Goal: Communication & Community: Participate in discussion

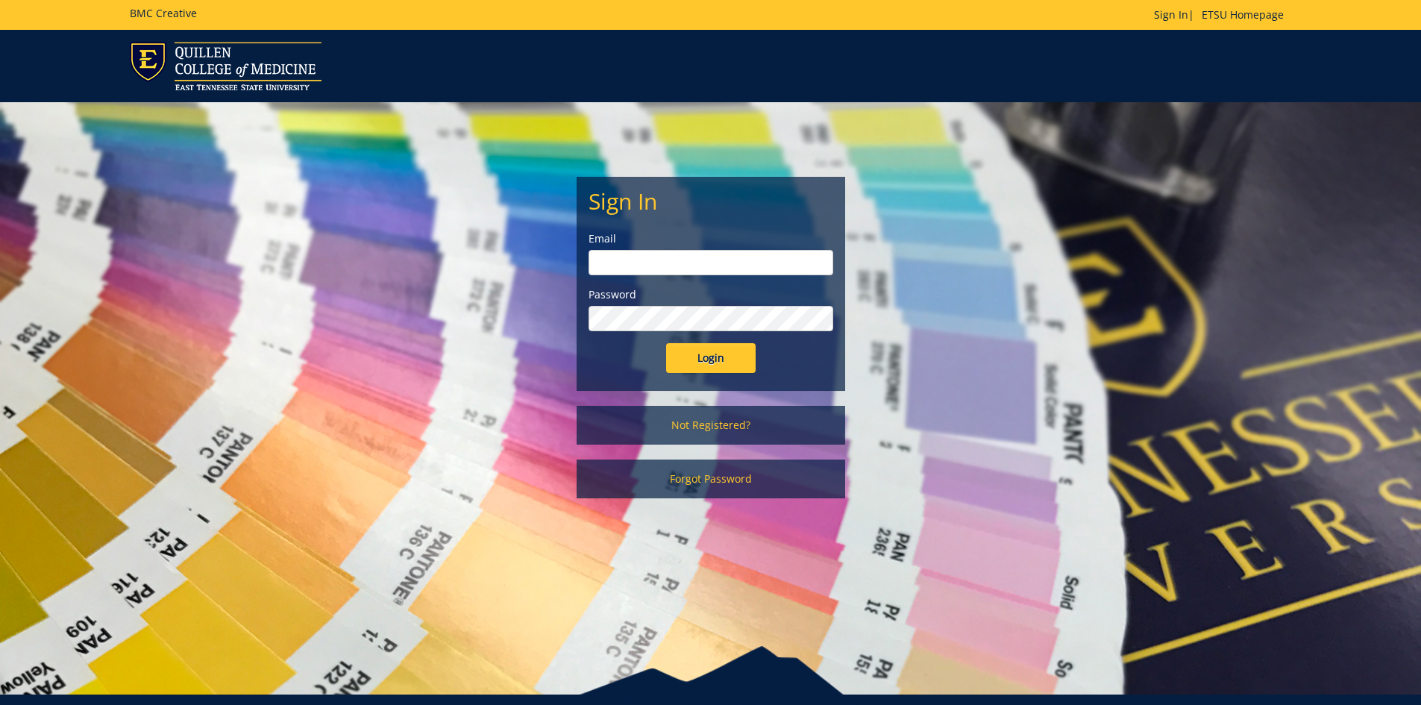
type input "[EMAIL_ADDRESS][DOMAIN_NAME]"
click at [709, 361] on input "Login" at bounding box center [711, 358] width 90 height 30
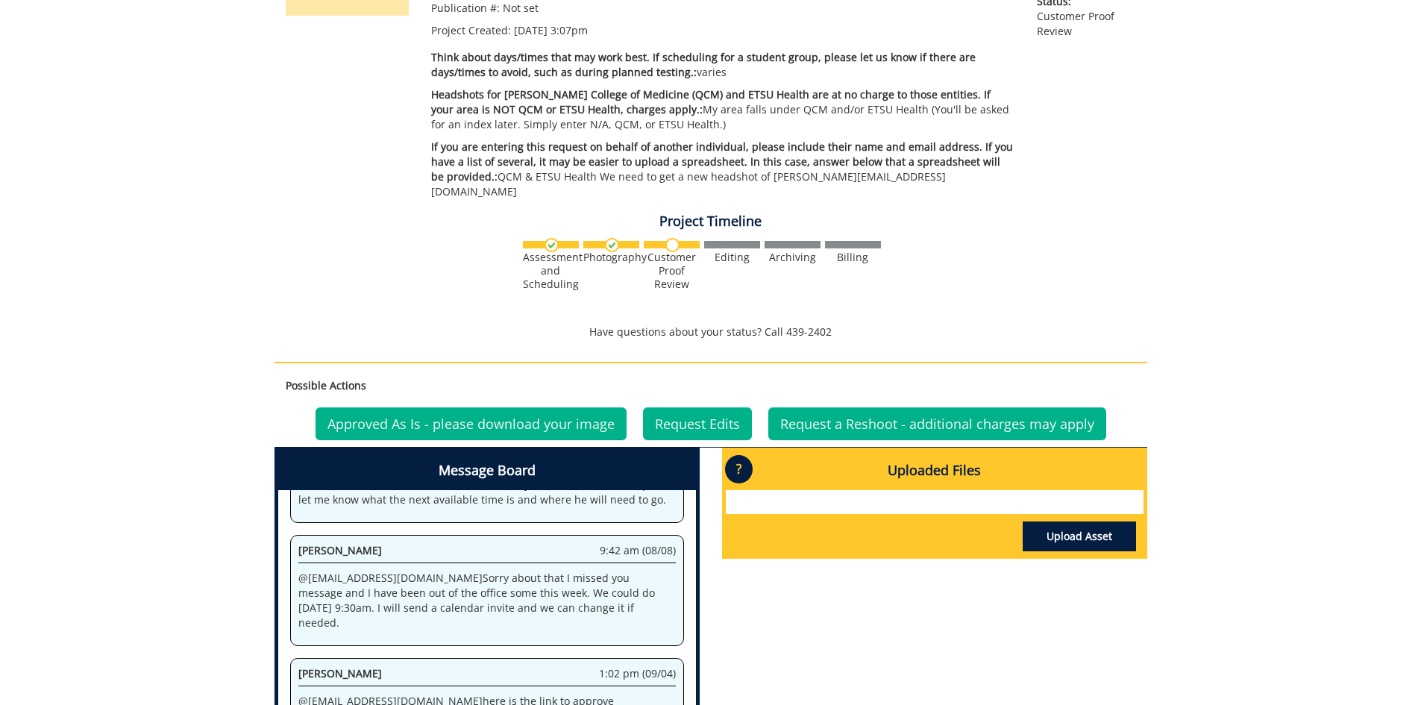
scroll to position [539, 0]
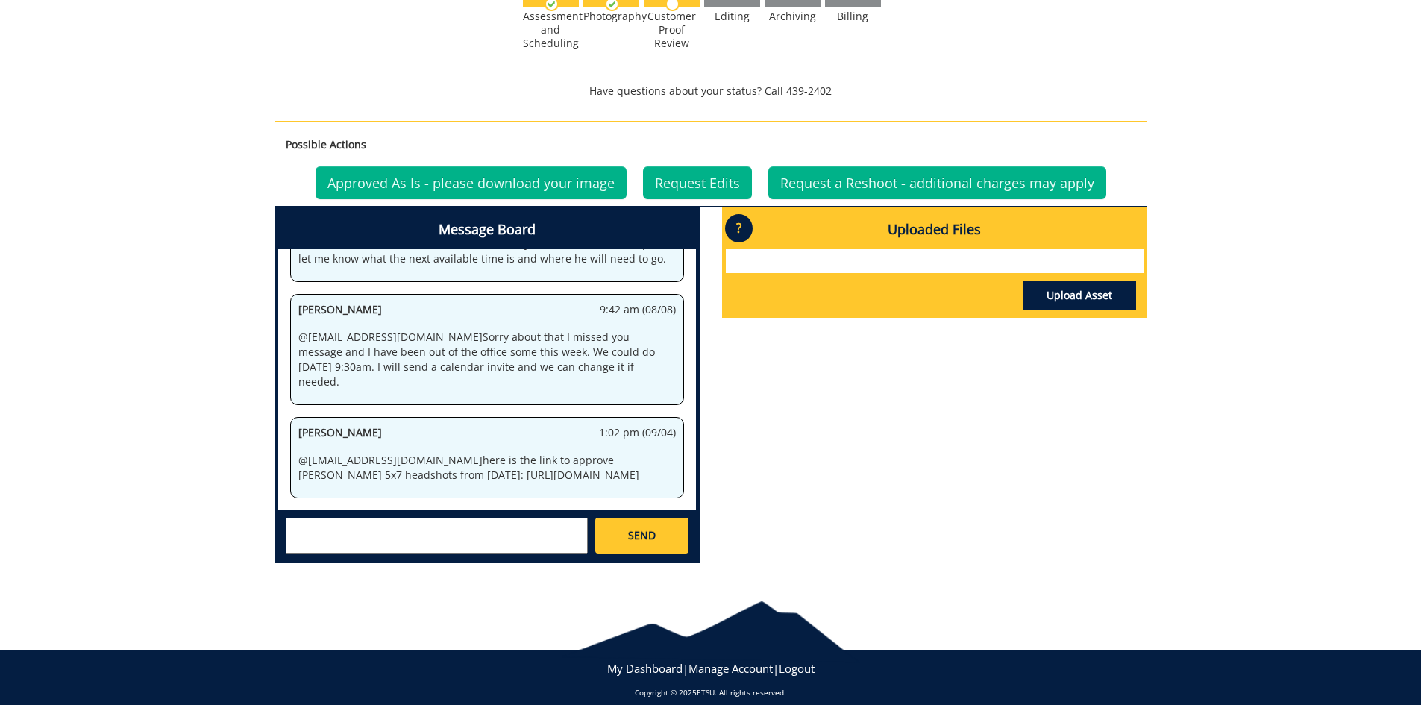
drag, startPoint x: 355, startPoint y: 415, endPoint x: 431, endPoint y: 469, distance: 93.1
click at [431, 469] on div "Jeremiah Gouge 1:02 pm (09/04) @ fisherr@etsu.edu here is the link to approve D…" at bounding box center [487, 457] width 394 height 81
copy p "https://etsu365-my.sharepoint.com/:f:/r/personal/gougeja_etsu_edu/Documents/251…"
click at [370, 453] on p "@ fisherr@etsu.edu here is the link to approve Dr Moores 5x7 headshots from tod…" at bounding box center [486, 468] width 377 height 30
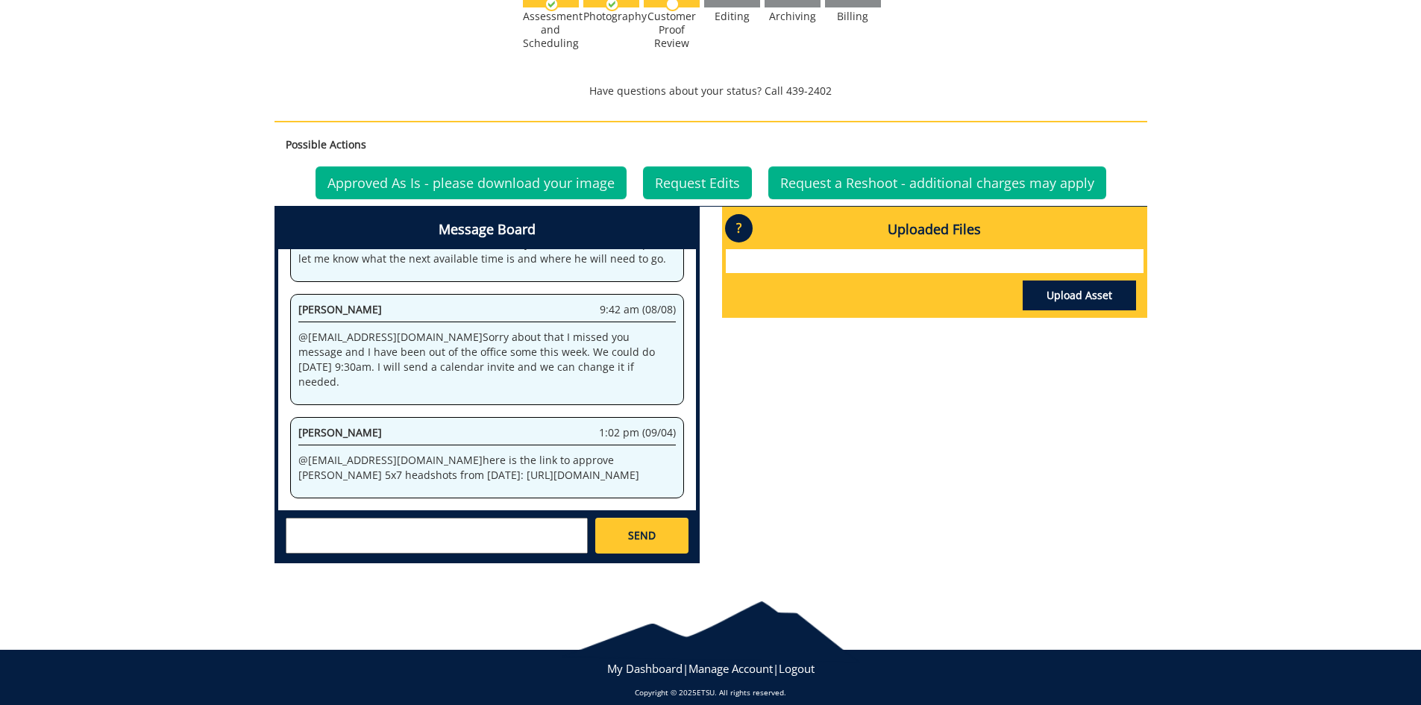
click at [824, 472] on div "Message Board System 3:07 pm (07/24) Welcome to the Project Messenger. All mess…" at bounding box center [710, 391] width 895 height 368
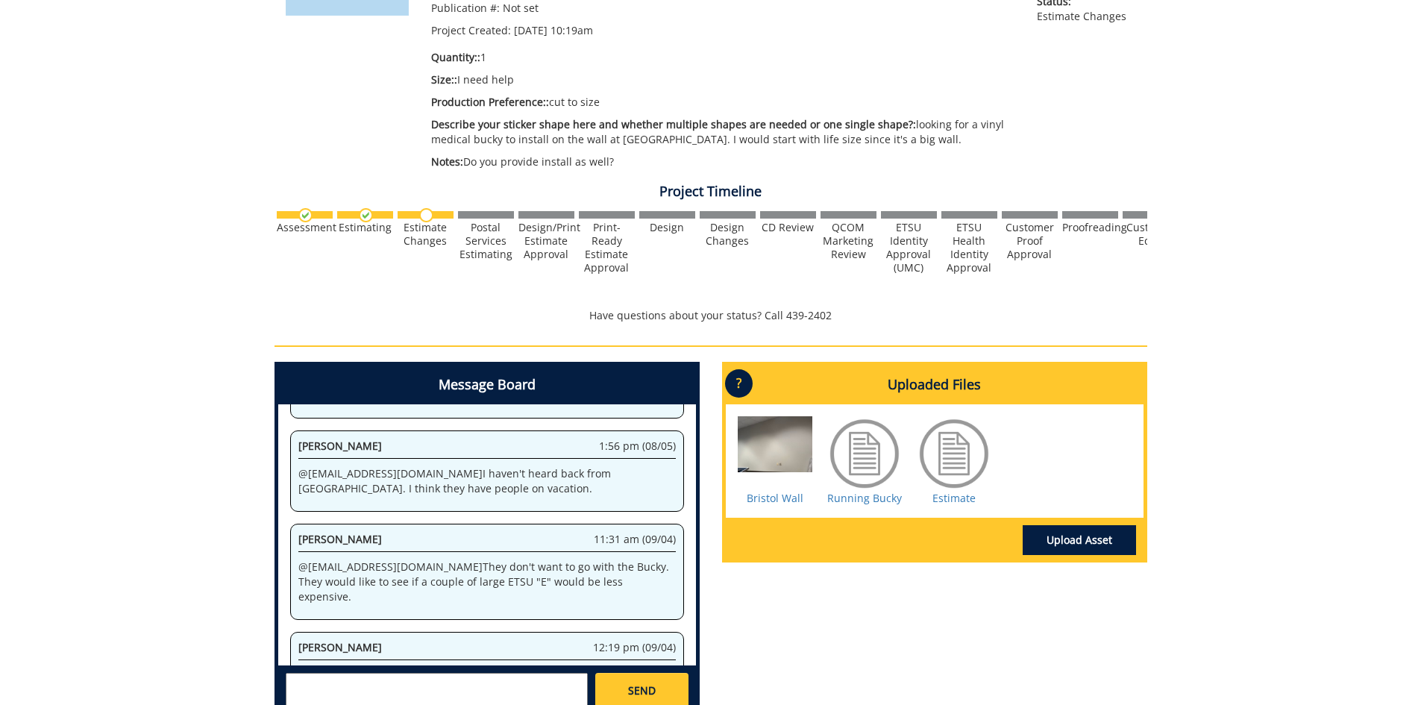
scroll to position [373, 0]
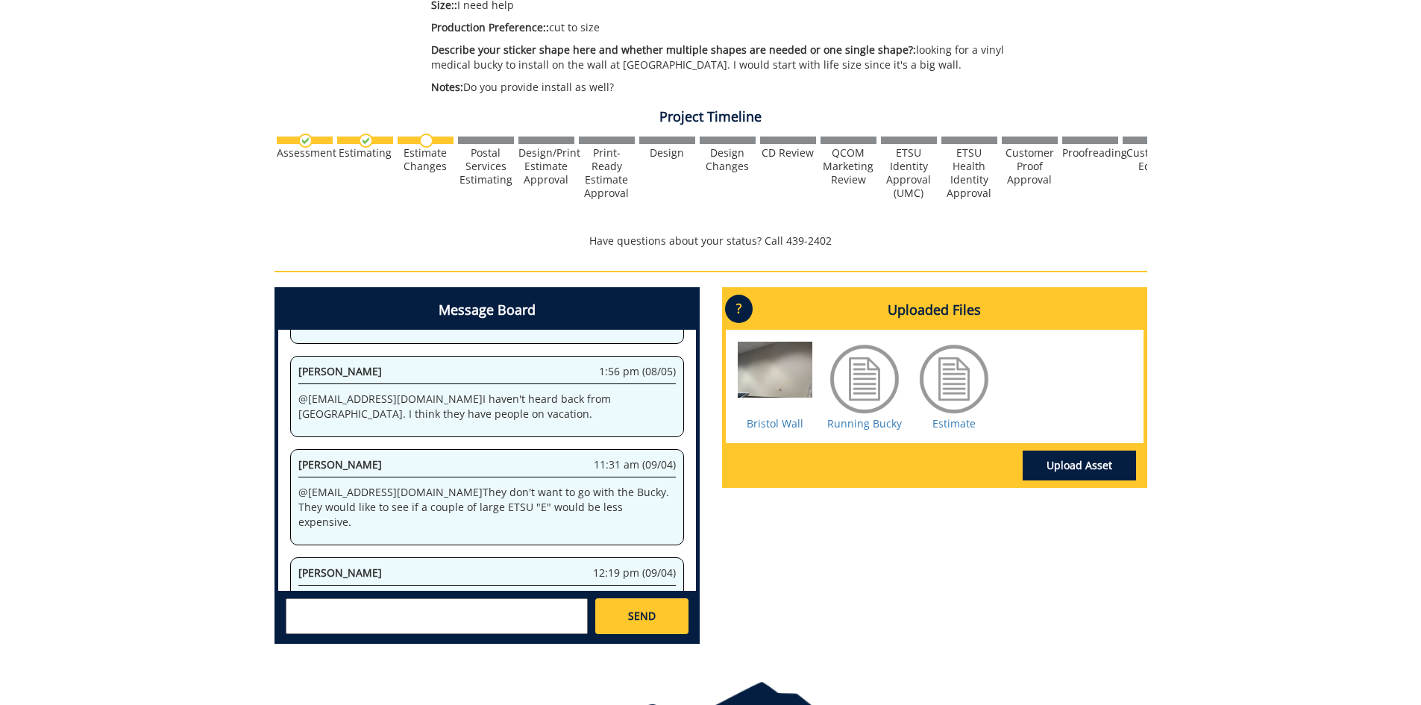
click at [345, 620] on textarea at bounding box center [437, 616] width 302 height 36
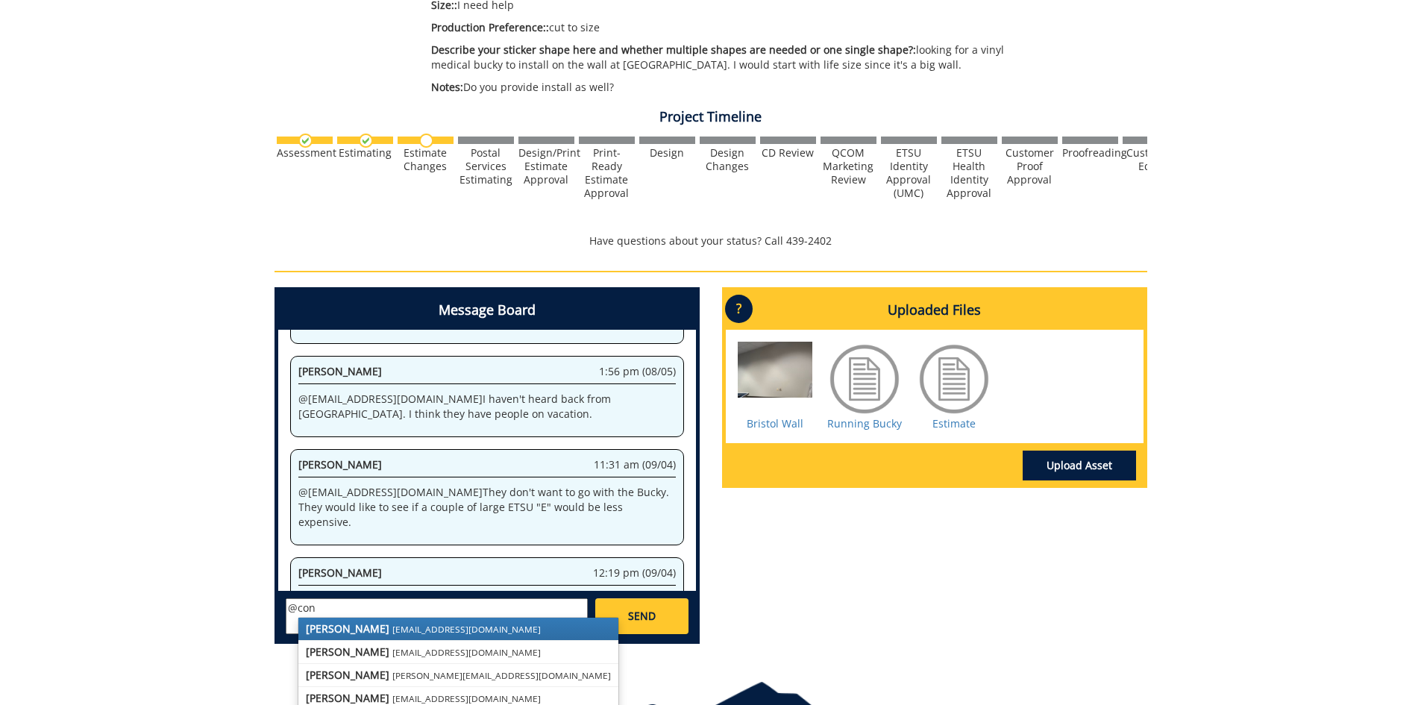
click at [340, 624] on strong "[PERSON_NAME]" at bounding box center [348, 628] width 84 height 14
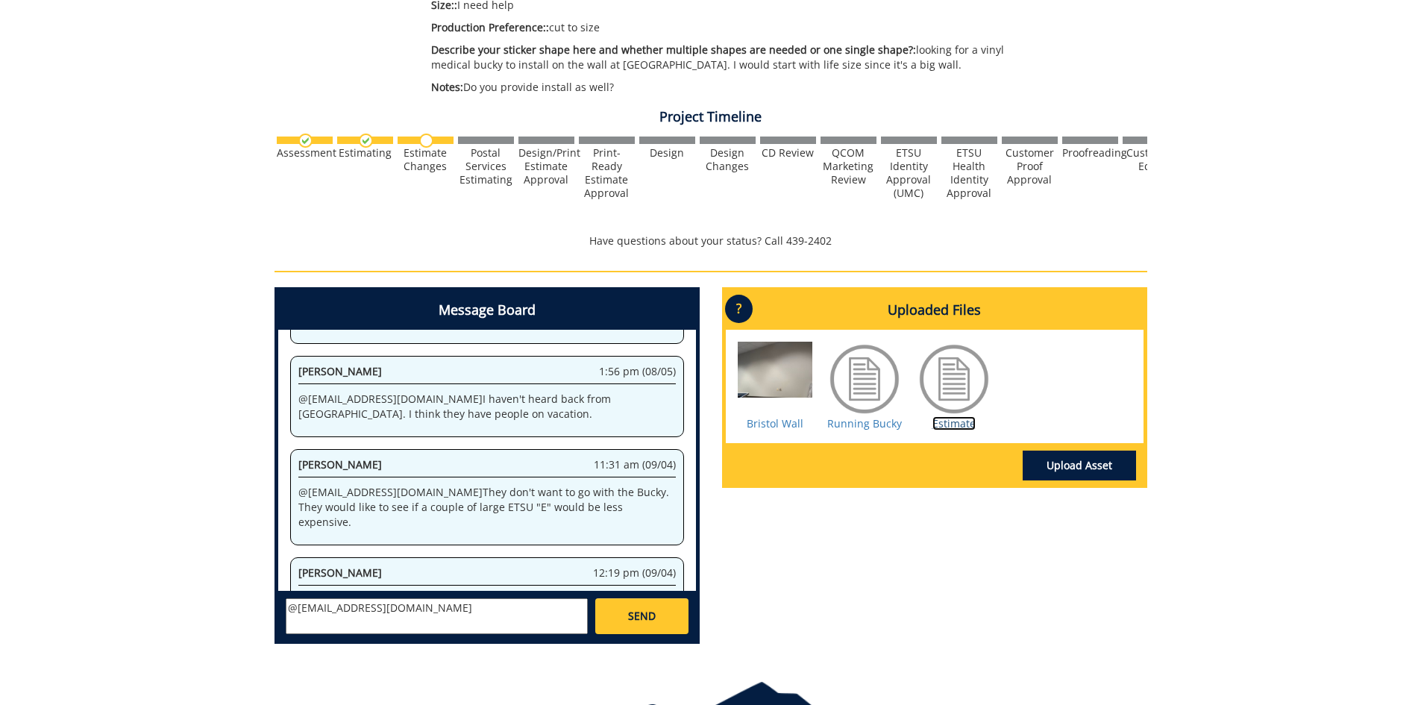
click at [956, 424] on link "Estimate" at bounding box center [953, 423] width 43 height 14
click at [401, 609] on textarea "@conleyga@etsu.edu" at bounding box center [437, 616] width 302 height 36
type textarea "@conleyga@etsu.edu maybe 4'. they are going to put pictures on either side and …"
click at [636, 626] on link "SEND" at bounding box center [641, 616] width 92 height 36
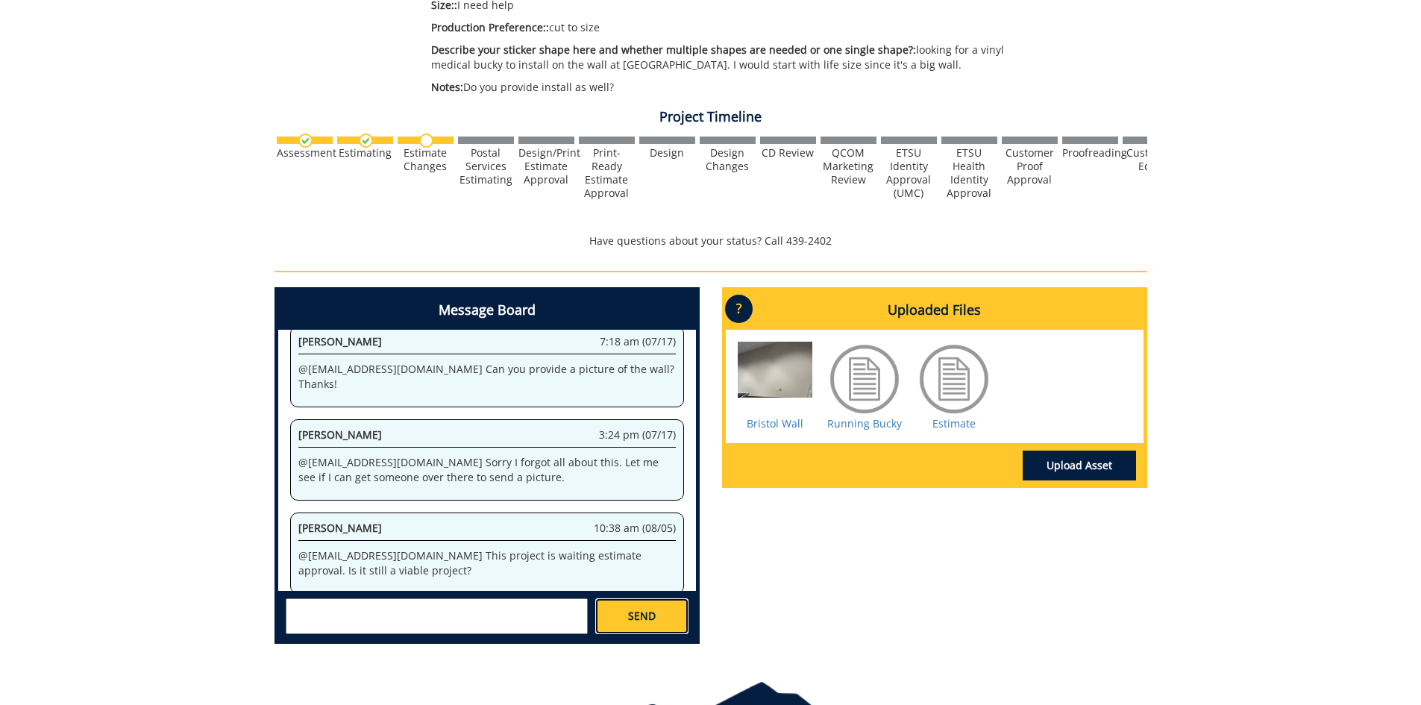
scroll to position [7438, 0]
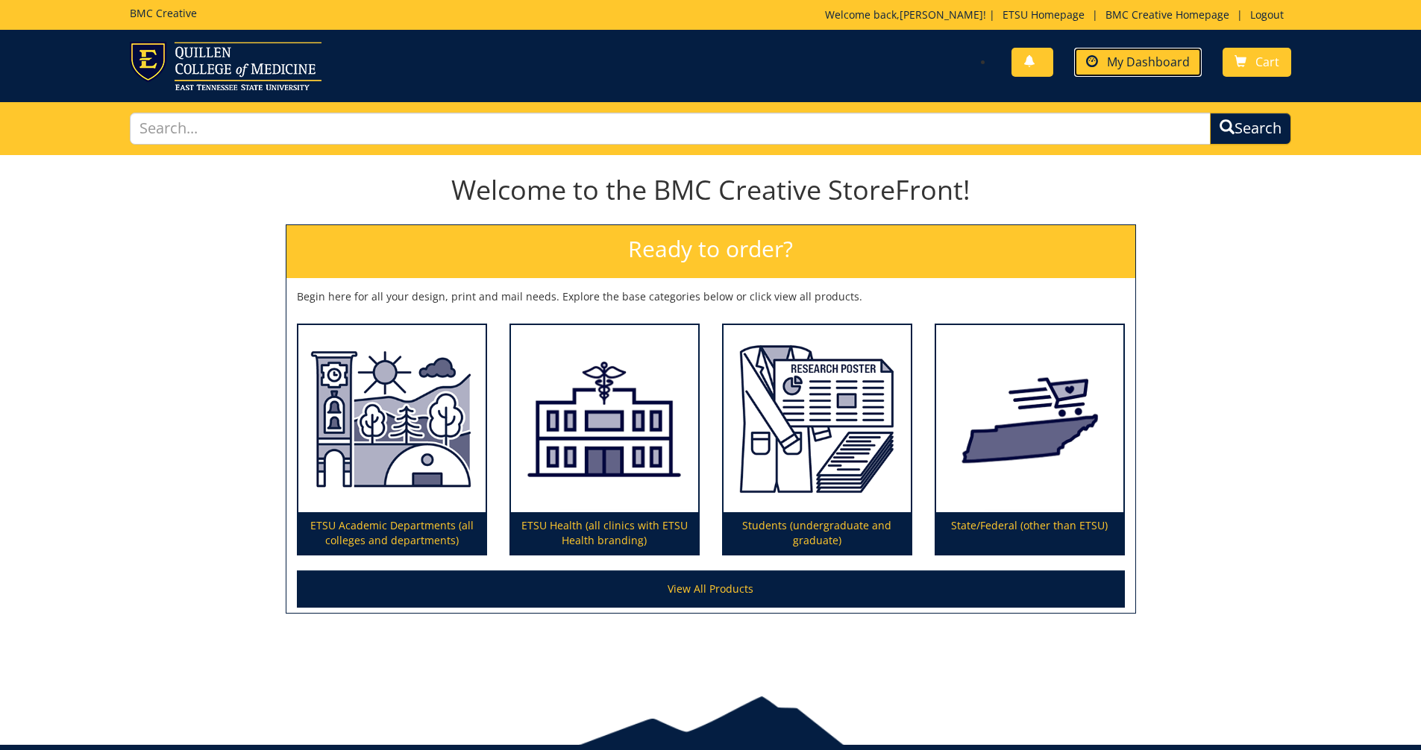
click at [1143, 66] on span "My Dashboard" at bounding box center [1148, 62] width 83 height 16
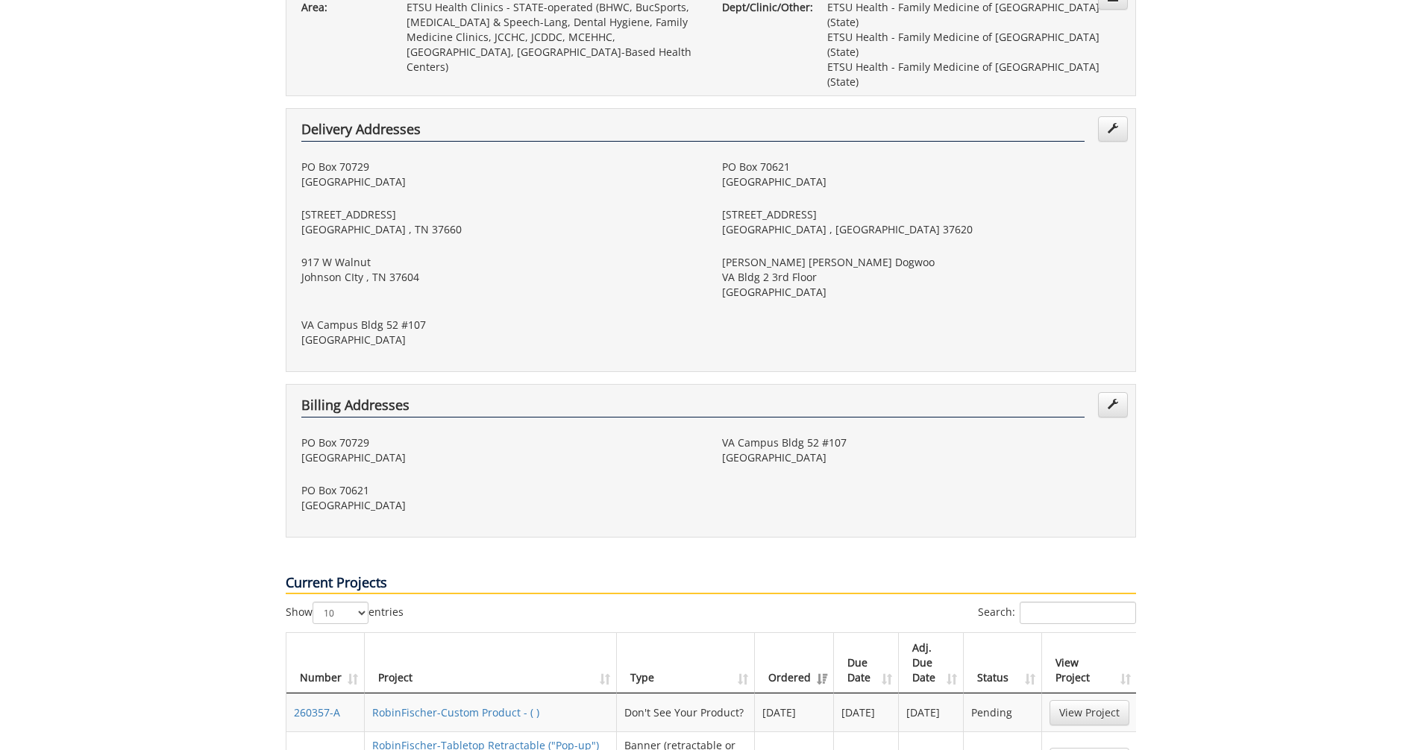
scroll to position [522, 0]
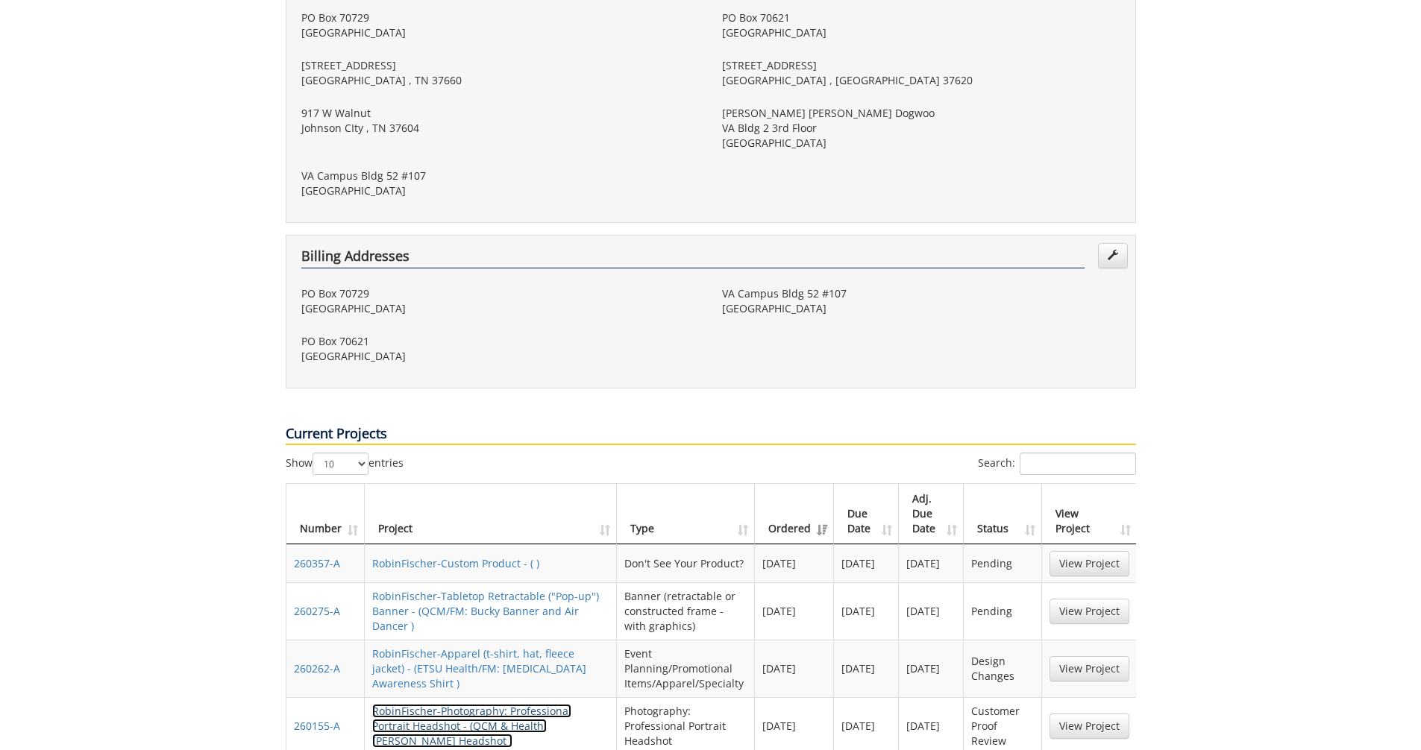
click at [495, 704] on link "RobinFischer-Photography: Professional Portrait Headshot - (QCM & Health: [PERS…" at bounding box center [471, 726] width 199 height 44
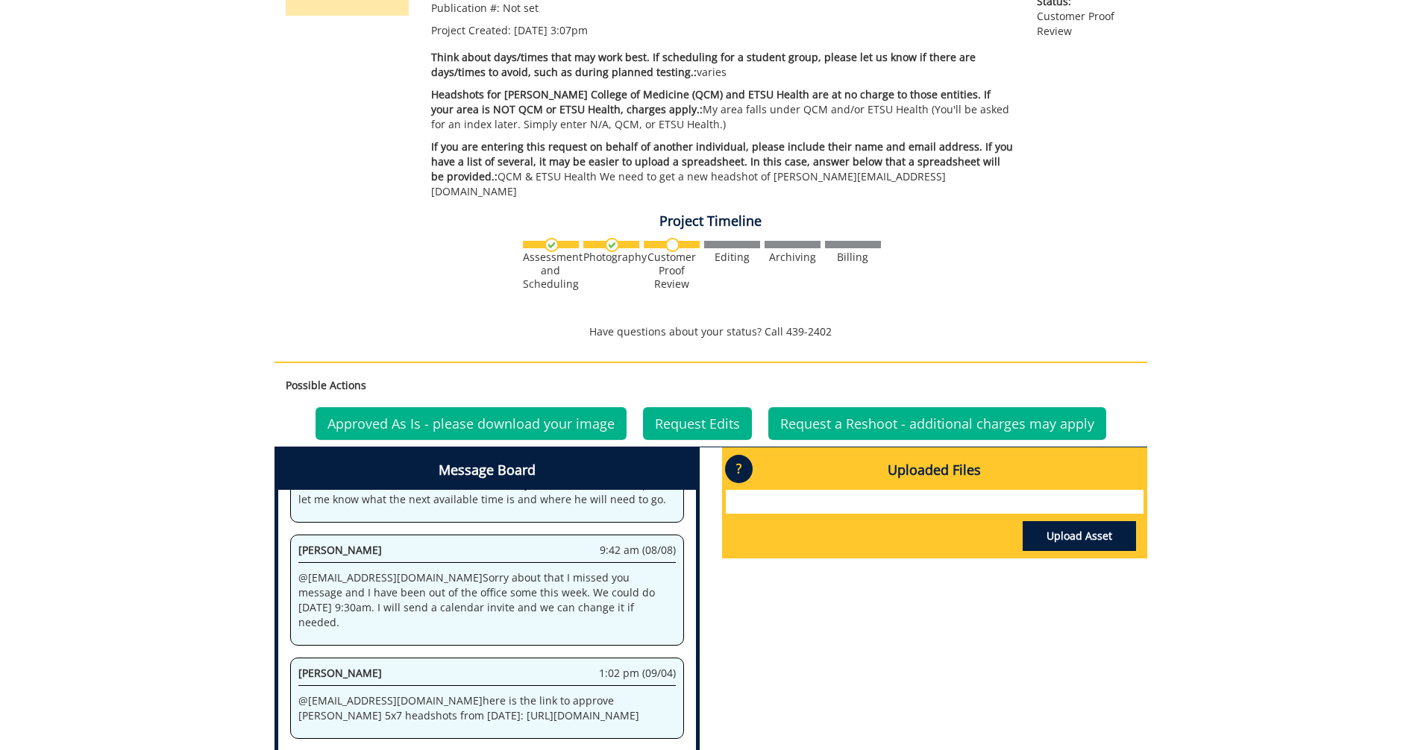
scroll to position [373, 0]
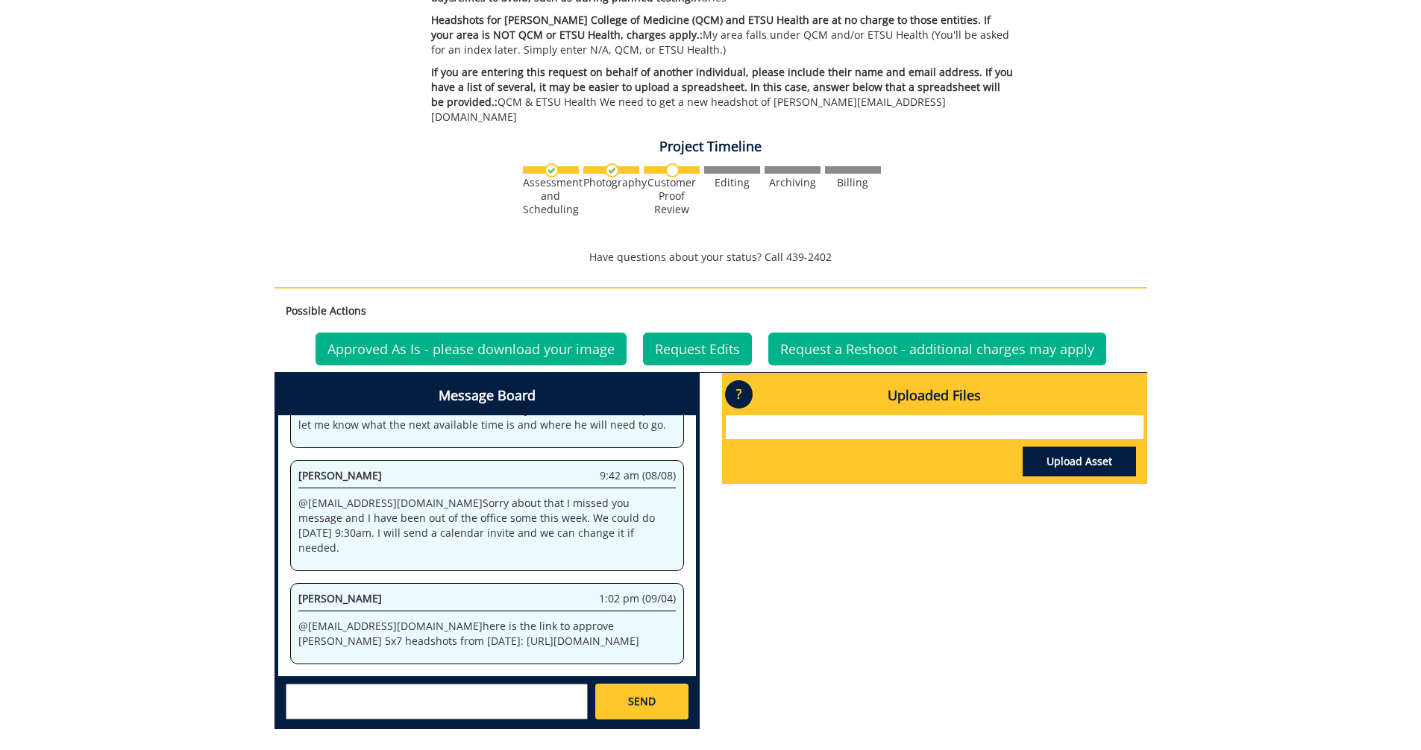
click at [310, 684] on textarea at bounding box center [437, 702] width 302 height 36
click at [336, 684] on textarea "@slu" at bounding box center [437, 702] width 302 height 36
click at [330, 707] on strong "[PERSON_NAME]" at bounding box center [348, 714] width 84 height 14
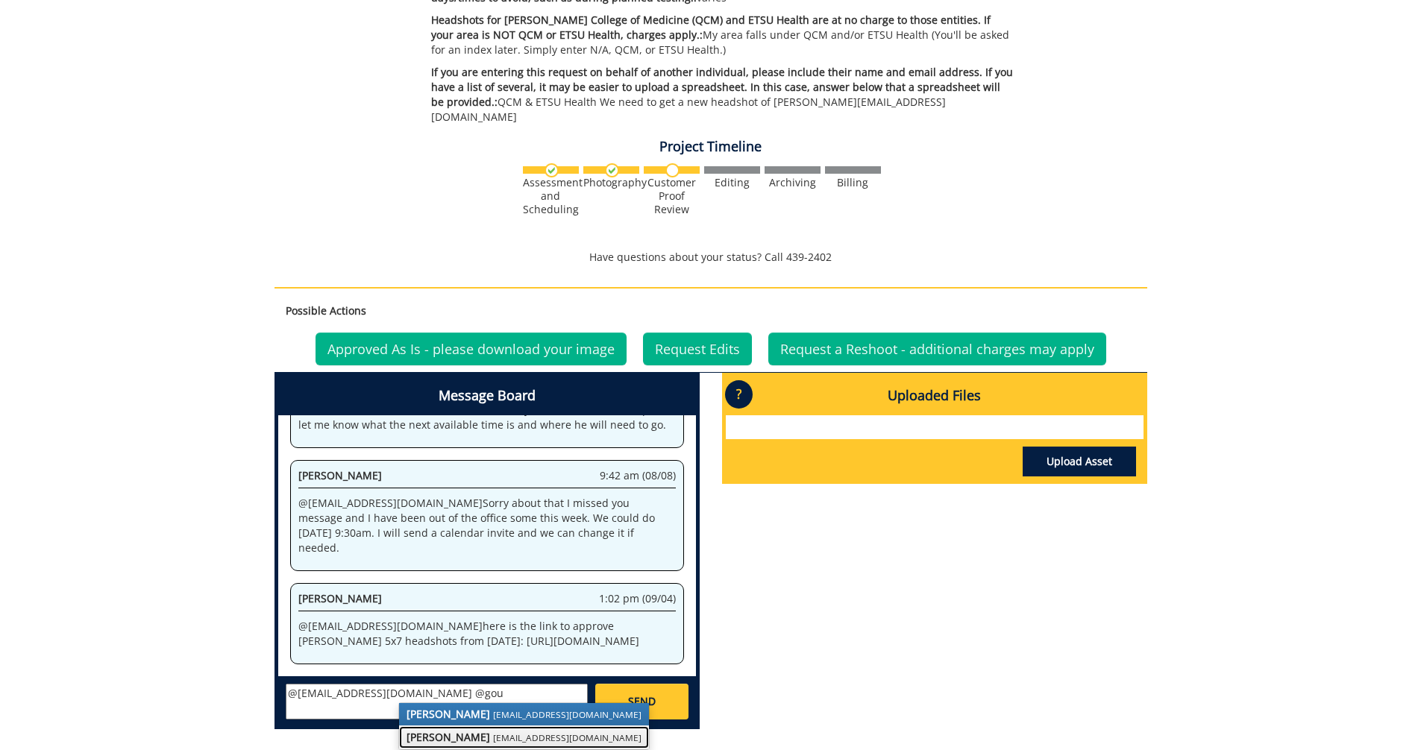
click at [462, 730] on strong "[PERSON_NAME]" at bounding box center [449, 737] width 84 height 14
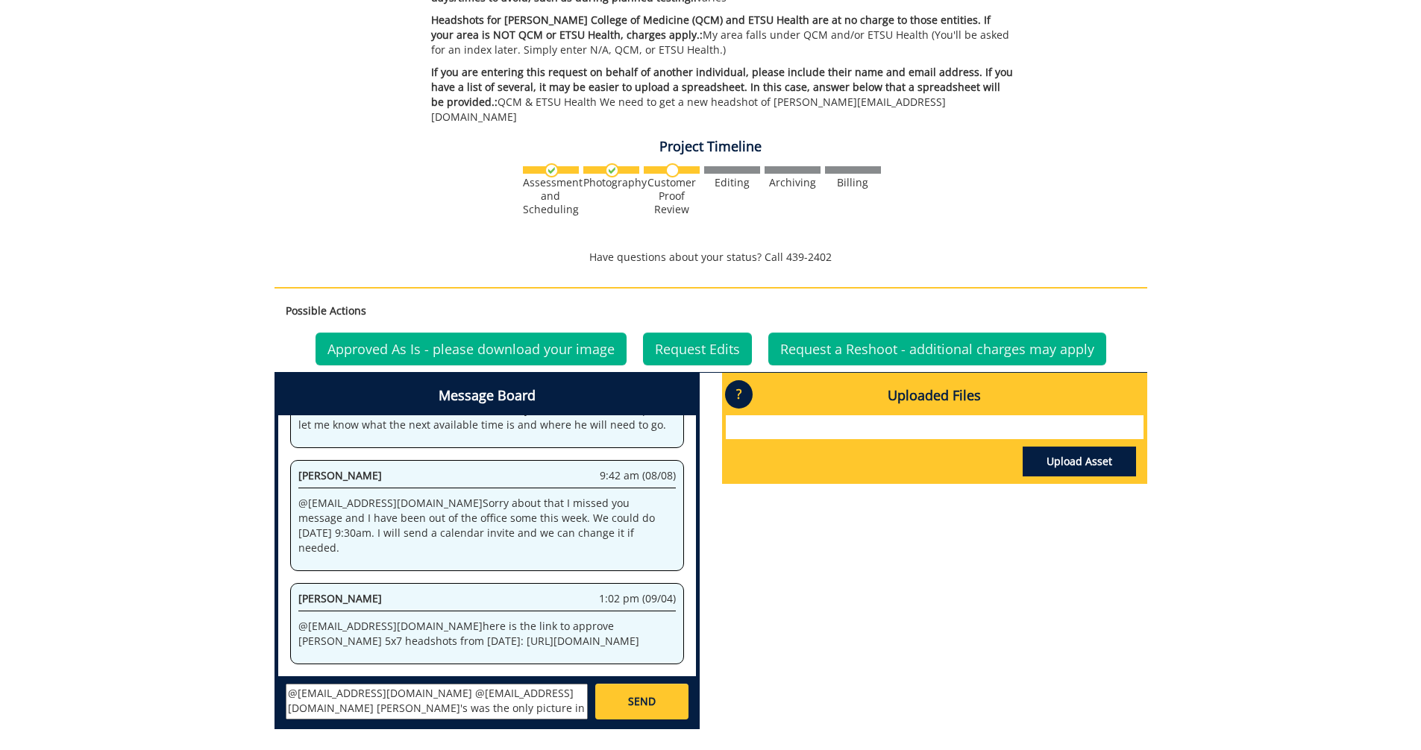
scroll to position [448, 0]
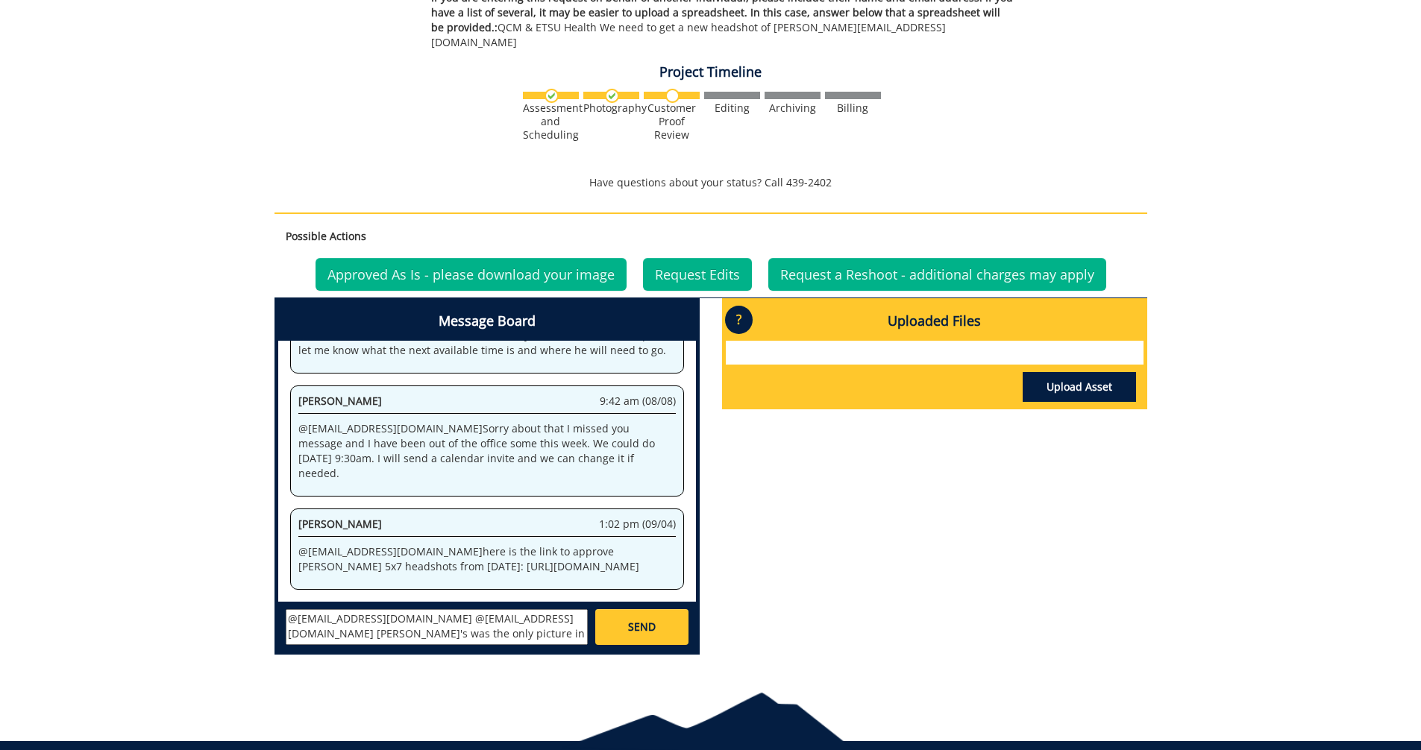
type textarea "@[EMAIL_ADDRESS][DOMAIN_NAME] @[EMAIL_ADDRESS][DOMAIN_NAME] [PERSON_NAME]'s was…"
click at [630, 621] on link "SEND" at bounding box center [641, 627] width 92 height 36
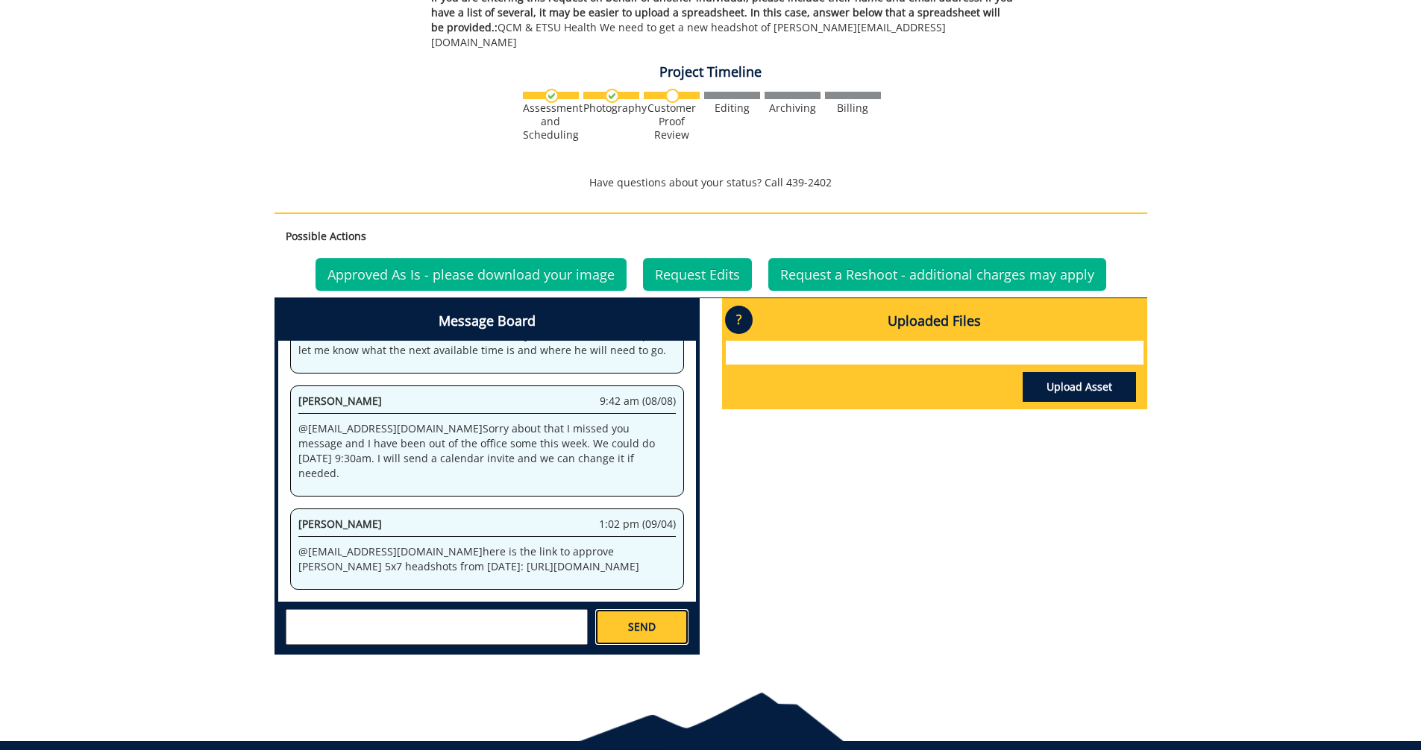
scroll to position [631, 0]
